Goal: Communication & Community: Answer question/provide support

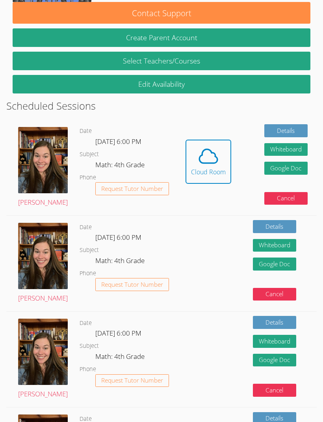
scroll to position [124, 0]
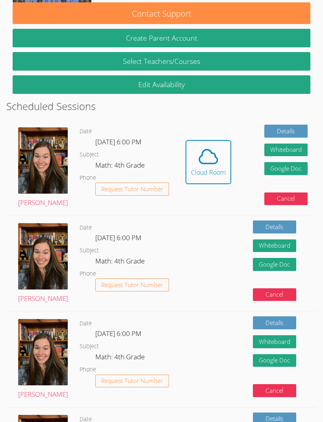
click at [206, 163] on icon at bounding box center [209, 157] width 22 height 22
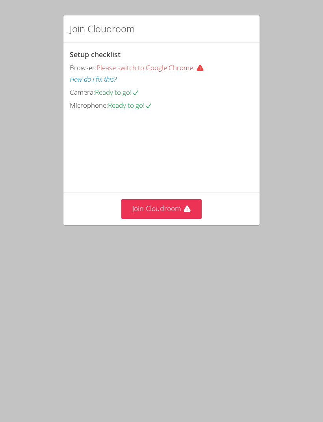
click at [193, 207] on button "Join Cloudroom" at bounding box center [162, 208] width 81 height 19
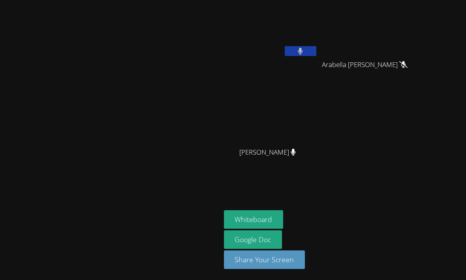
click at [306, 30] on video at bounding box center [271, 29] width 94 height 53
click at [316, 52] on button at bounding box center [300, 51] width 32 height 10
click at [311, 44] on video at bounding box center [271, 29] width 94 height 53
click at [304, 51] on icon at bounding box center [300, 51] width 8 height 7
click at [316, 50] on button at bounding box center [300, 51] width 32 height 10
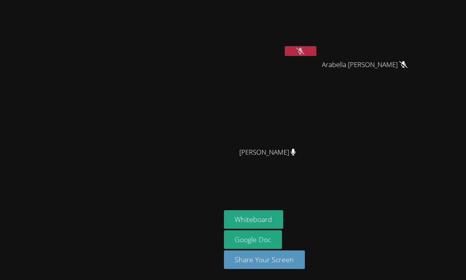
click at [283, 229] on button "Whiteboard" at bounding box center [254, 219] width 60 height 19
click at [316, 53] on button at bounding box center [300, 51] width 32 height 10
click at [283, 229] on button "Whiteboard" at bounding box center [254, 219] width 60 height 19
click at [296, 37] on video at bounding box center [271, 29] width 94 height 53
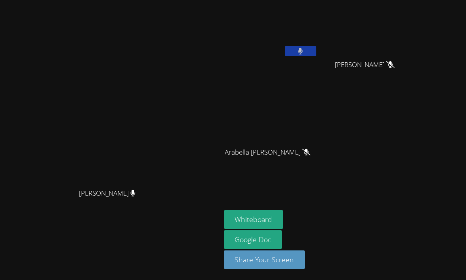
click at [292, 47] on button at bounding box center [300, 51] width 32 height 10
click at [308, 49] on button at bounding box center [300, 51] width 32 height 10
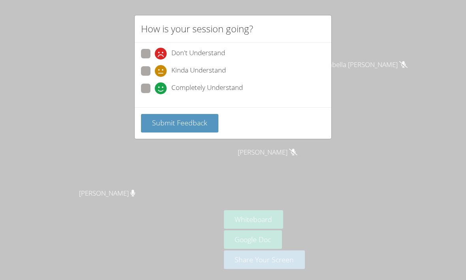
click at [267, 168] on div "How is your session going? Don't Understand Kinda Understand Completely Underst…" at bounding box center [233, 140] width 466 height 280
click at [155, 94] on span at bounding box center [155, 94] width 0 height 0
click at [155, 84] on input "Completely Understand" at bounding box center [158, 87] width 7 height 7
radio input "true"
click at [211, 119] on button "Submit Feedback" at bounding box center [179, 123] width 77 height 19
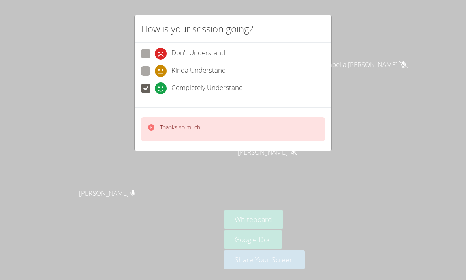
click at [264, 192] on div "How is your session going? Don't Understand Kinda Understand Completely Underst…" at bounding box center [233, 140] width 466 height 280
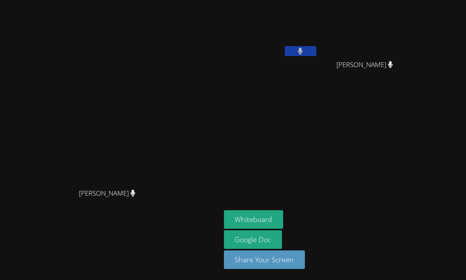
click at [299, 36] on video at bounding box center [271, 29] width 94 height 53
